Goal: Task Accomplishment & Management: Complete application form

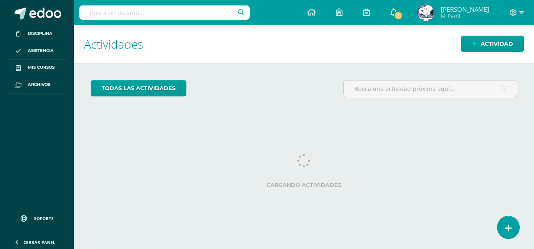
click at [403, 16] on span "1" at bounding box center [398, 15] width 9 height 9
click at [243, 89] on div "todas las Actividades" at bounding box center [177, 92] width 181 height 24
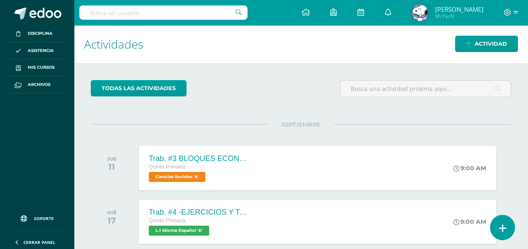
click at [503, 235] on link at bounding box center [502, 227] width 24 height 24
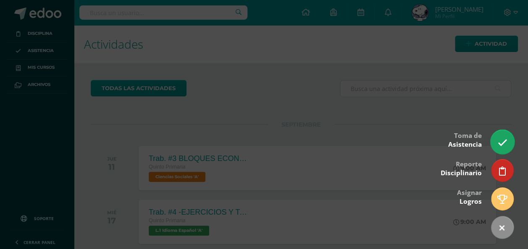
click at [501, 149] on link at bounding box center [502, 142] width 24 height 24
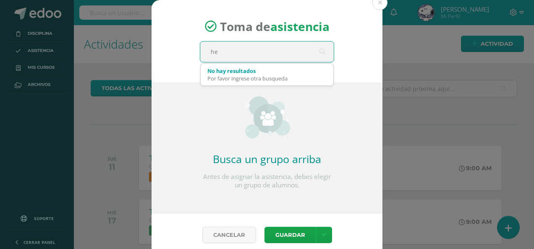
type input "h"
type input "quinto A"
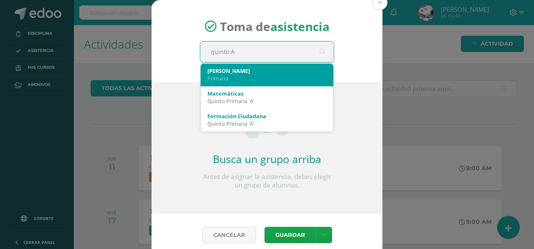
click at [243, 75] on div "Primaria" at bounding box center [266, 79] width 119 height 8
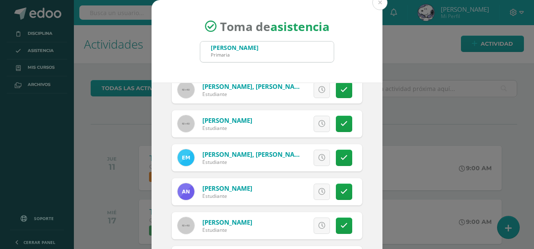
scroll to position [785, 0]
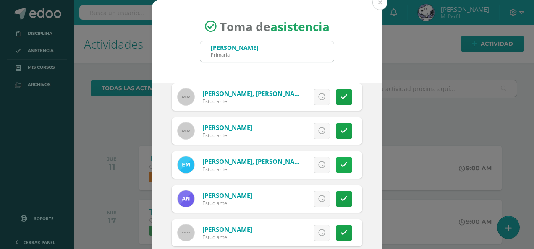
click at [339, 170] on link at bounding box center [344, 165] width 16 height 16
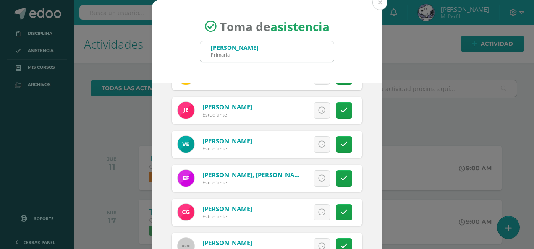
scroll to position [425, 0]
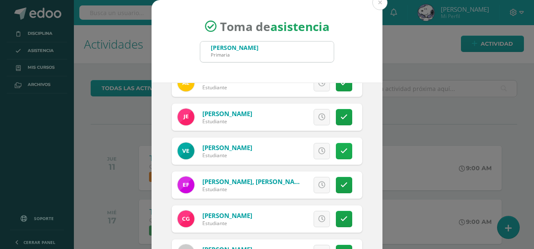
click at [336, 155] on link at bounding box center [344, 151] width 16 height 16
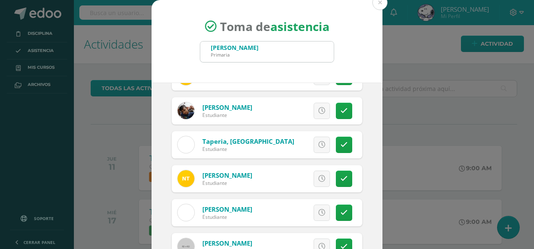
scroll to position [67, 0]
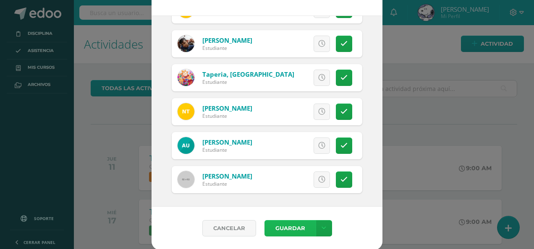
click at [293, 223] on button "Guardar" at bounding box center [290, 228] width 51 height 16
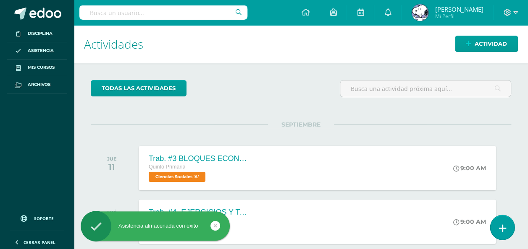
click at [500, 231] on icon at bounding box center [502, 229] width 8 height 10
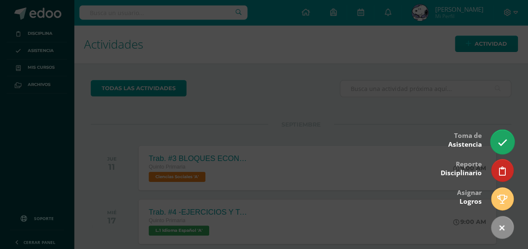
click at [500, 143] on icon at bounding box center [502, 143] width 10 height 10
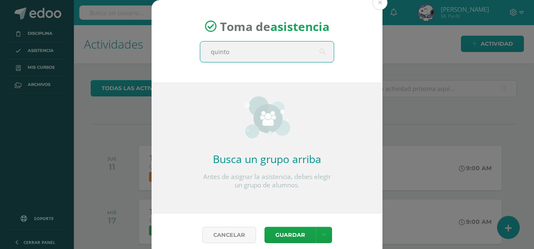
type input "quinto A"
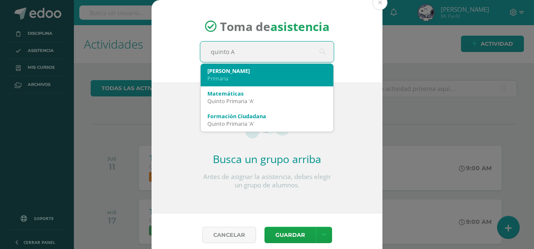
click at [241, 71] on div "[PERSON_NAME]" at bounding box center [266, 71] width 119 height 8
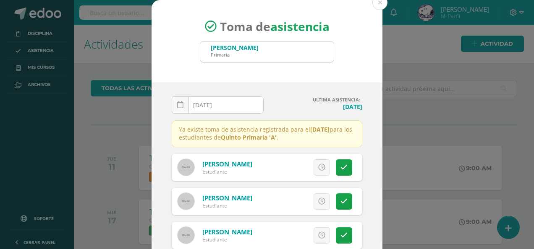
click at [238, 101] on input "[DATE]" at bounding box center [217, 105] width 91 height 16
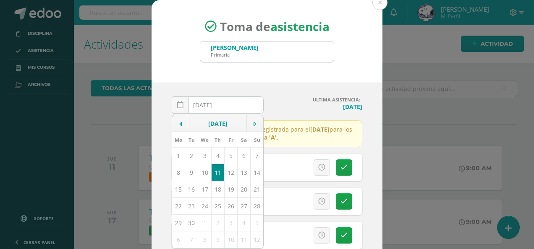
click at [198, 172] on td "10" at bounding box center [204, 172] width 13 height 17
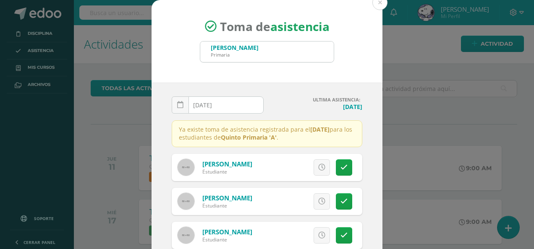
type input "2025-09-10"
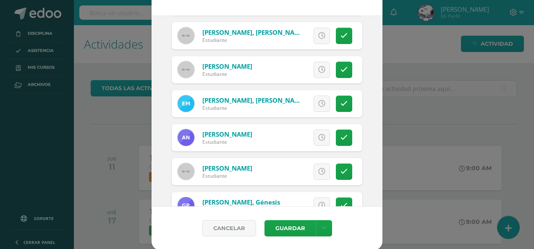
scroll to position [801, 0]
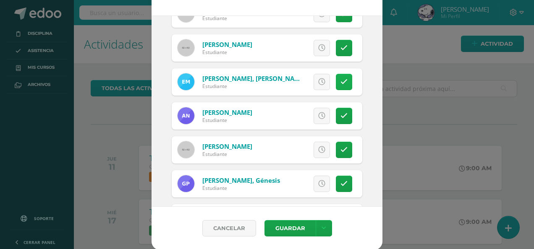
click at [336, 86] on link at bounding box center [344, 82] width 16 height 16
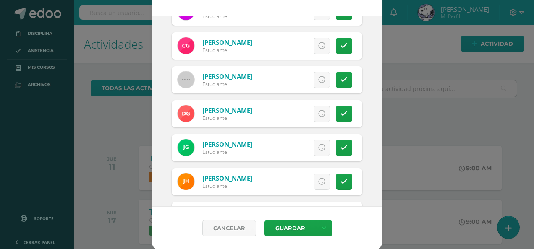
click at [527, 249] on div "Toma de asistencia Quinto A Primaria quinto A 2025-09-10 September, 2025 Mo Tu …" at bounding box center [267, 124] width 534 height 249
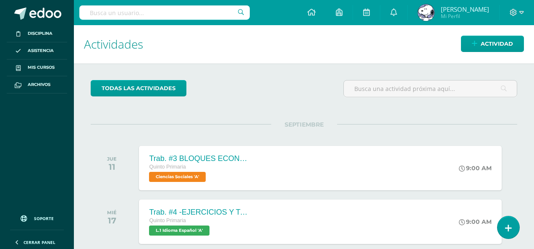
scroll to position [501, 0]
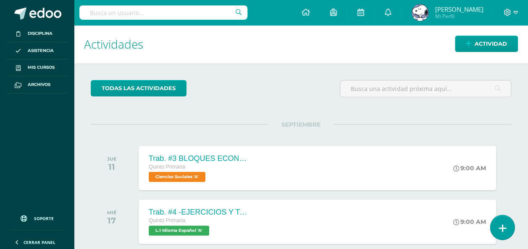
click at [504, 228] on icon at bounding box center [502, 229] width 8 height 10
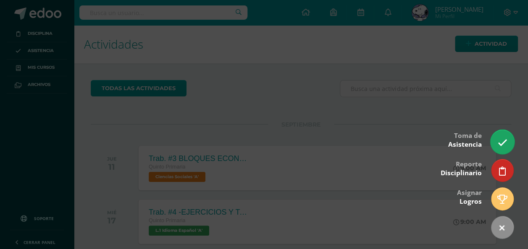
click at [496, 143] on link at bounding box center [502, 142] width 24 height 24
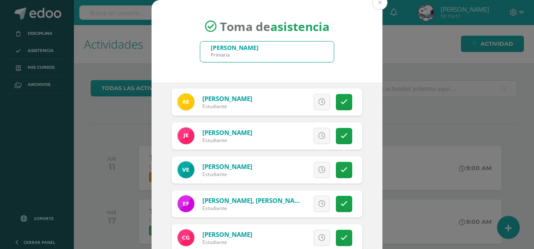
scroll to position [405, 0]
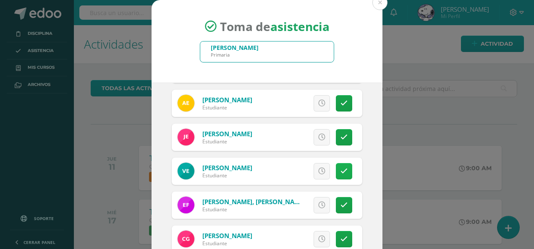
click at [336, 176] on link at bounding box center [344, 171] width 16 height 16
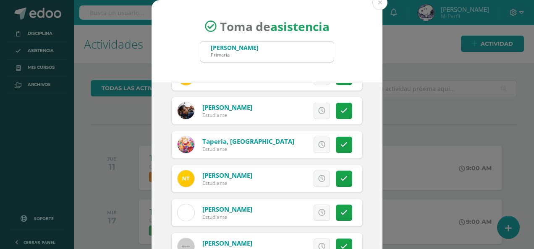
scroll to position [67, 0]
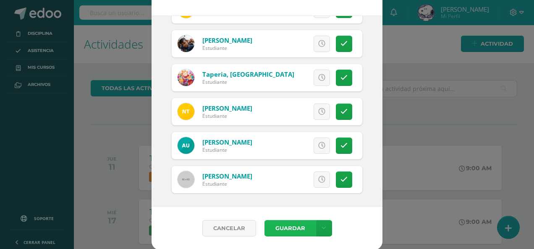
click at [286, 224] on button "Guardar" at bounding box center [290, 228] width 51 height 16
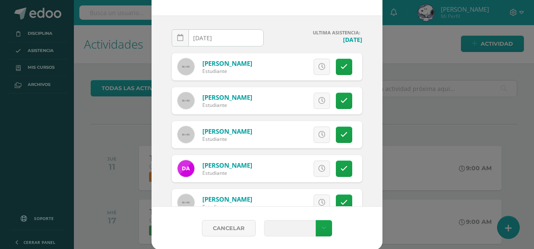
scroll to position [0, 0]
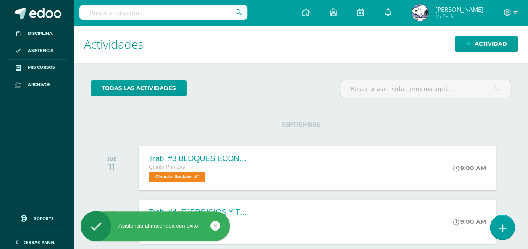
click at [512, 228] on link at bounding box center [502, 227] width 24 height 24
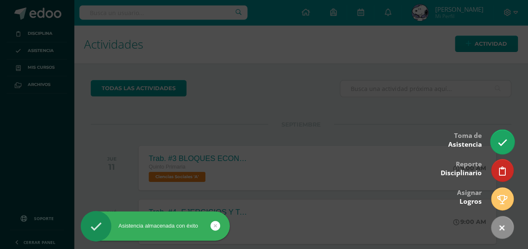
click at [496, 144] on link at bounding box center [502, 142] width 24 height 24
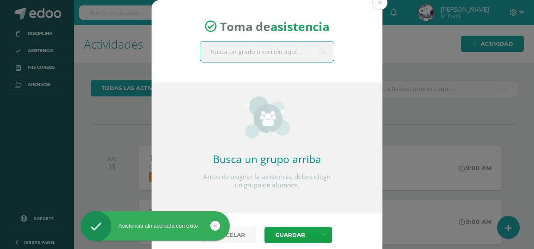
type input "h"
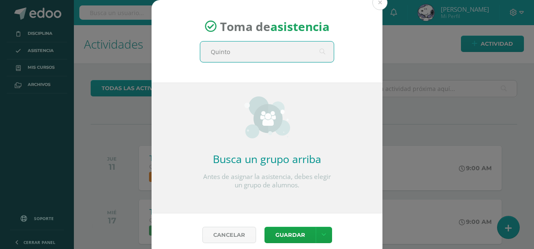
type input "[PERSON_NAME]"
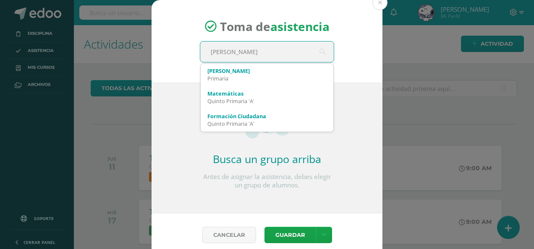
click at [251, 71] on div "[PERSON_NAME]" at bounding box center [266, 71] width 119 height 8
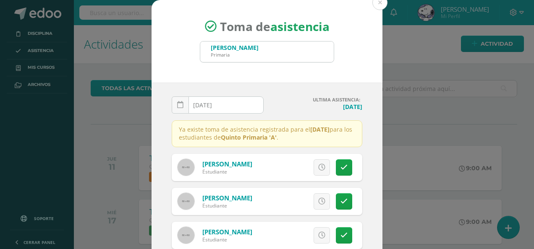
click at [233, 108] on input "[DATE]" at bounding box center [217, 105] width 91 height 16
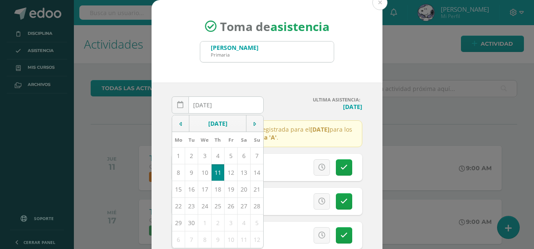
click at [187, 168] on td "9" at bounding box center [191, 172] width 13 height 17
type input "2025-09-09"
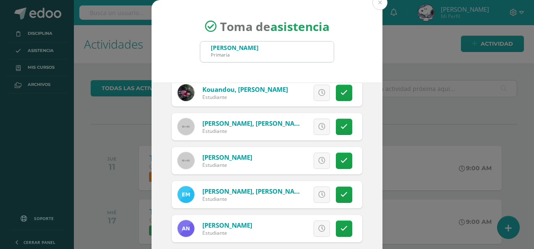
scroll to position [757, 0]
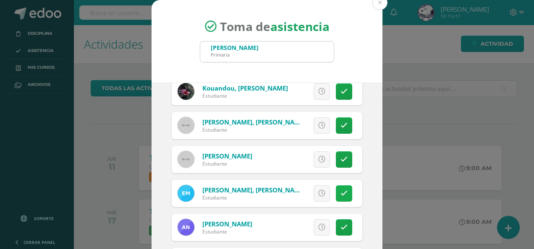
click at [336, 190] on link at bounding box center [344, 194] width 16 height 16
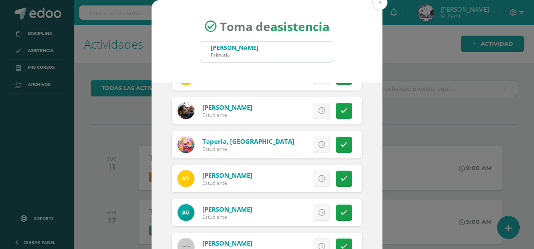
scroll to position [67, 0]
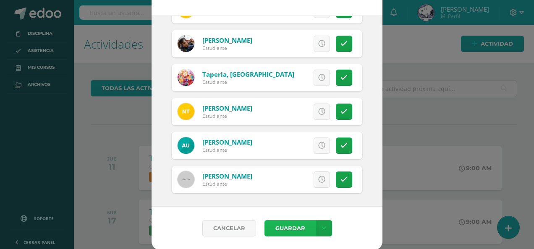
click at [285, 221] on button "Guardar" at bounding box center [290, 228] width 51 height 16
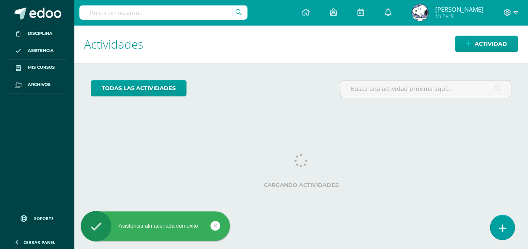
click at [508, 231] on link at bounding box center [502, 227] width 24 height 24
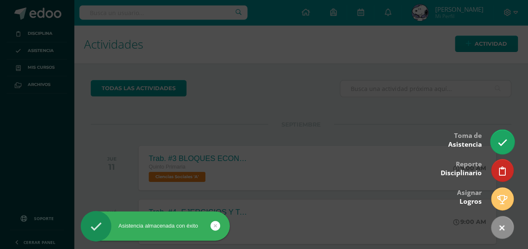
click at [497, 148] on link at bounding box center [502, 142] width 24 height 24
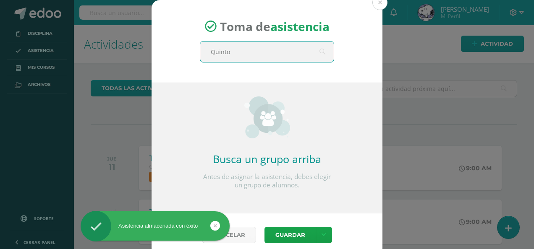
type input "[PERSON_NAME]"
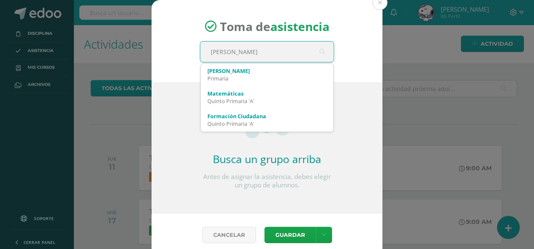
click at [256, 73] on div "[PERSON_NAME]" at bounding box center [266, 71] width 119 height 8
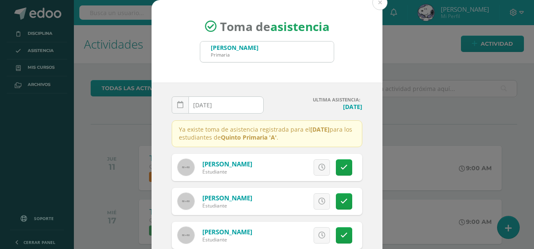
click at [230, 97] on input "[DATE]" at bounding box center [217, 105] width 91 height 16
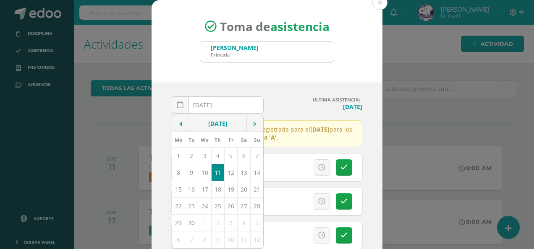
click at [173, 175] on td "8" at bounding box center [178, 172] width 13 height 17
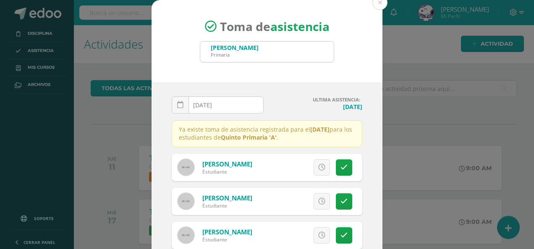
type input "[DATE]"
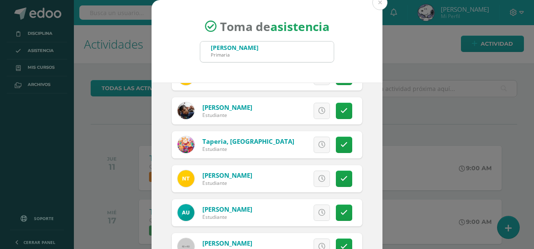
scroll to position [67, 0]
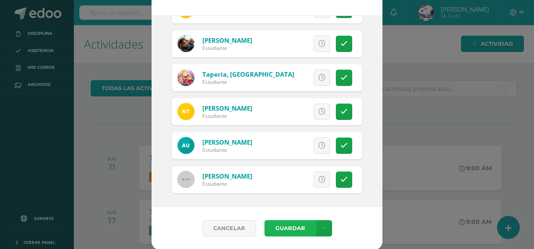
click at [276, 234] on button "Guardar" at bounding box center [290, 228] width 51 height 16
